Goal: Task Accomplishment & Management: Use online tool/utility

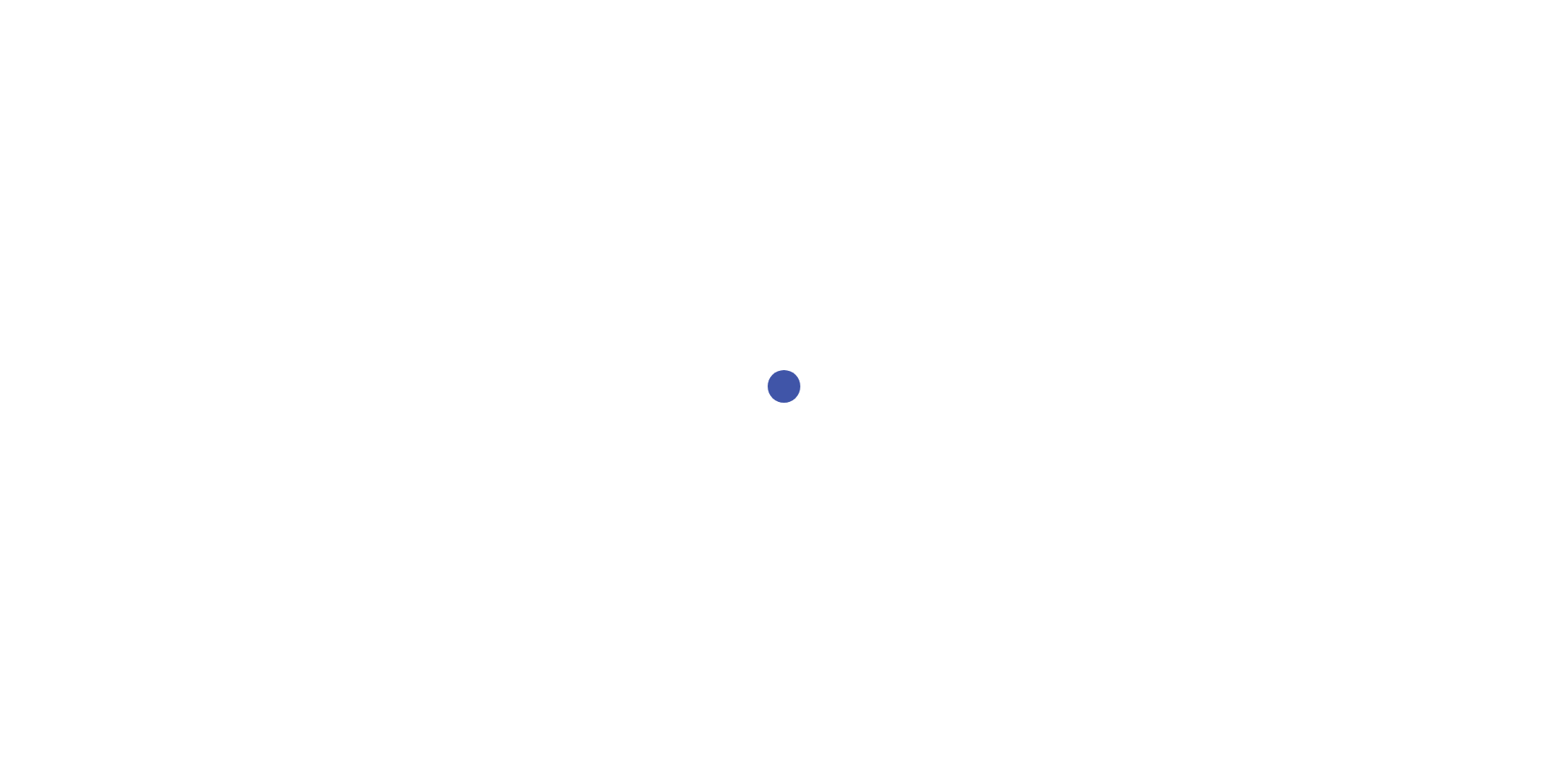
select select "2bed604d-1099-4043-b1bc-2365e8740244"
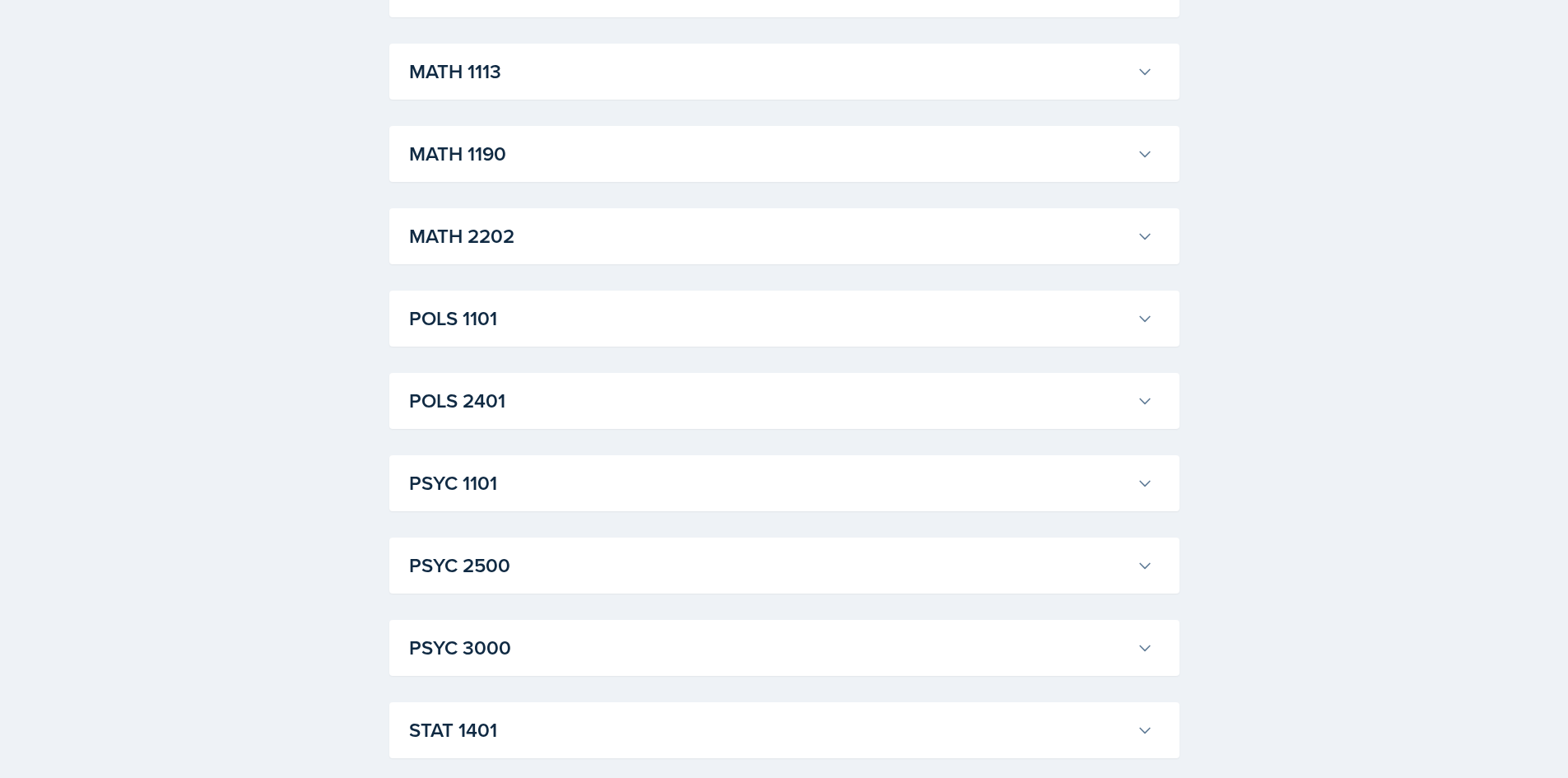
scroll to position [1343, 0]
click at [487, 394] on h3 "POLS 2401" at bounding box center [770, 397] width 721 height 30
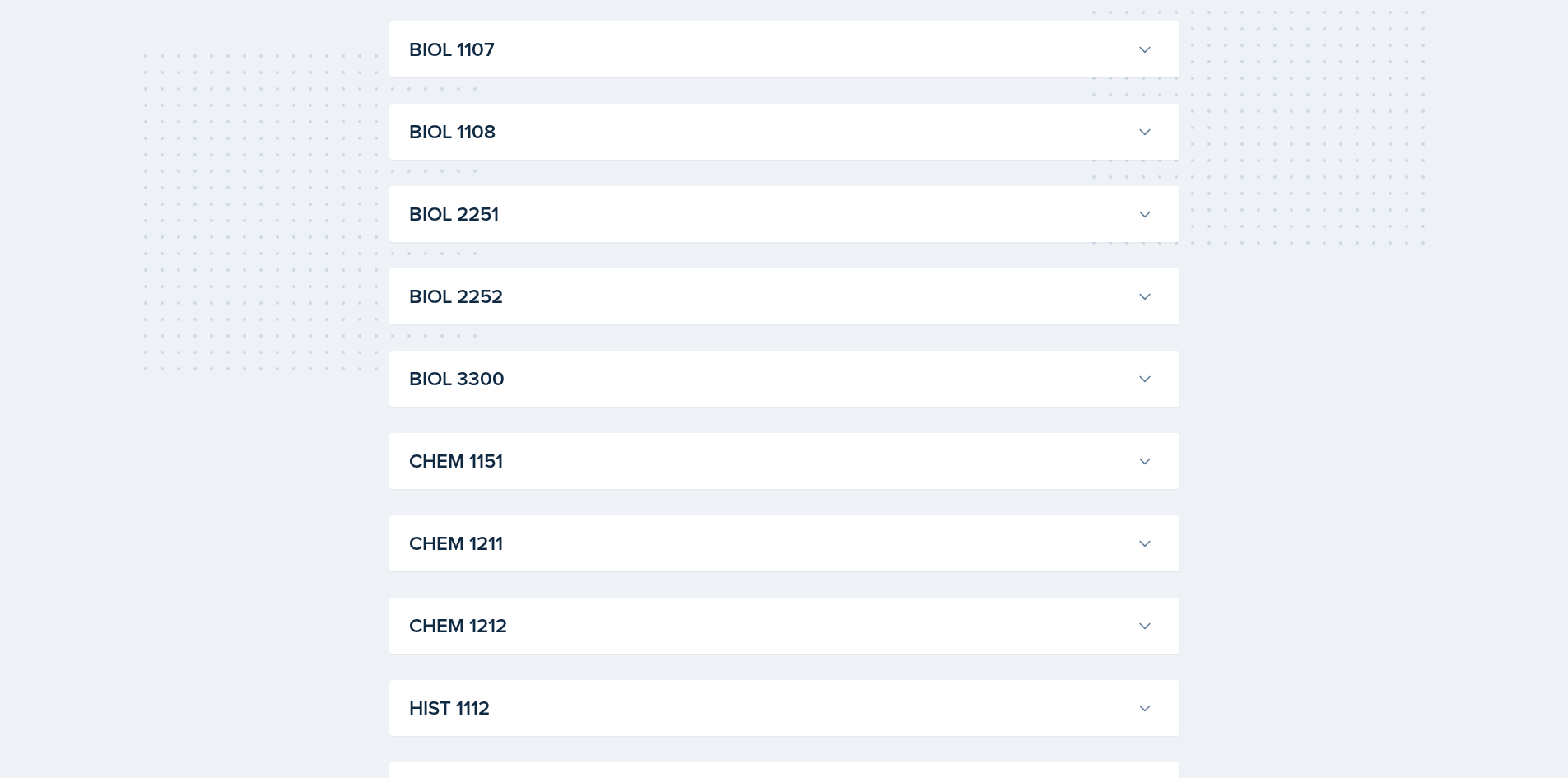
scroll to position [191, 0]
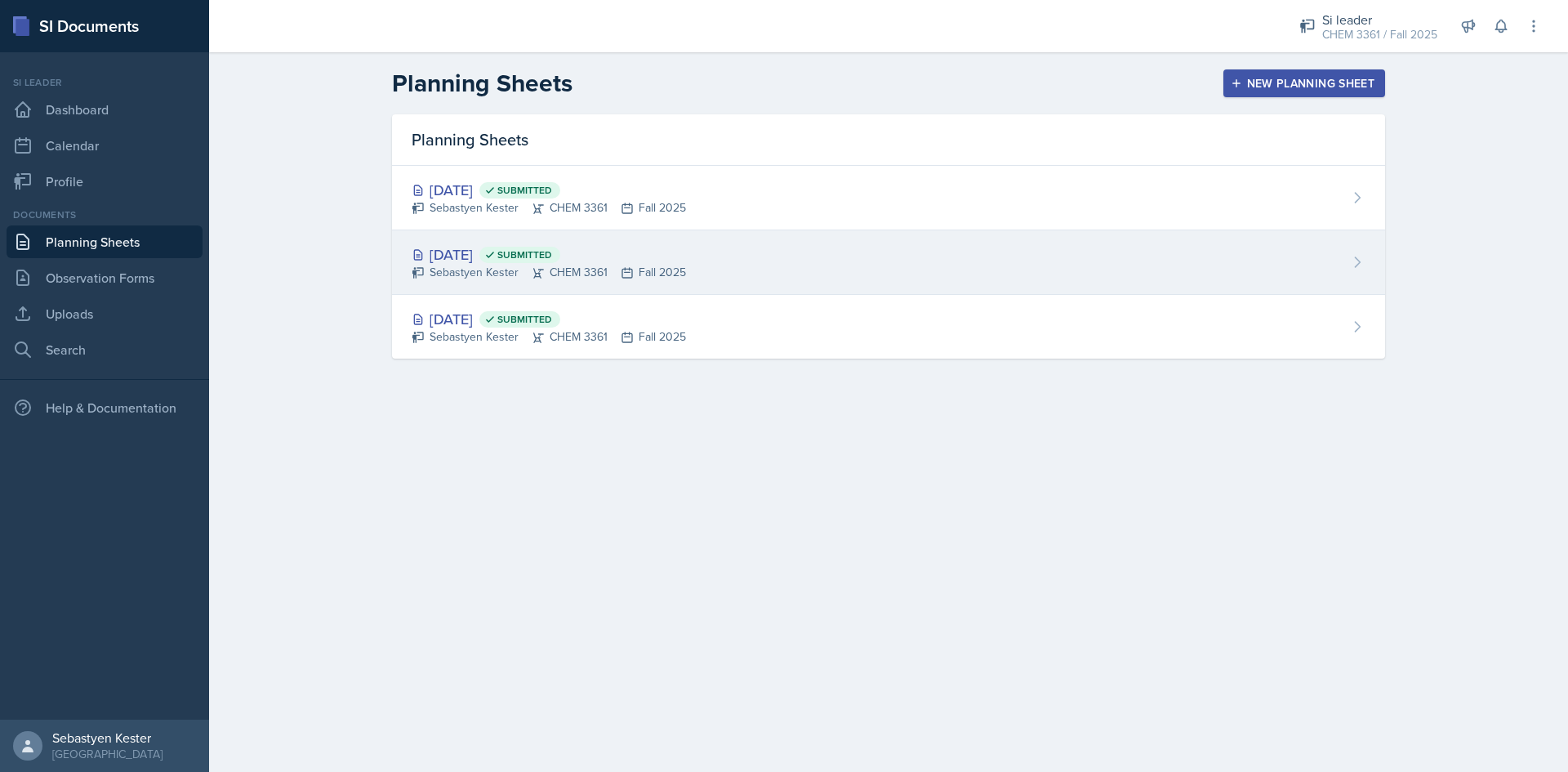
click at [741, 271] on div "Aug 25th, 2025 Submitted Sebastyen Kester CHEM 3361 Fall 2025" at bounding box center [889, 262] width 993 height 65
